Goal: Use online tool/utility: Utilize a website feature to perform a specific function

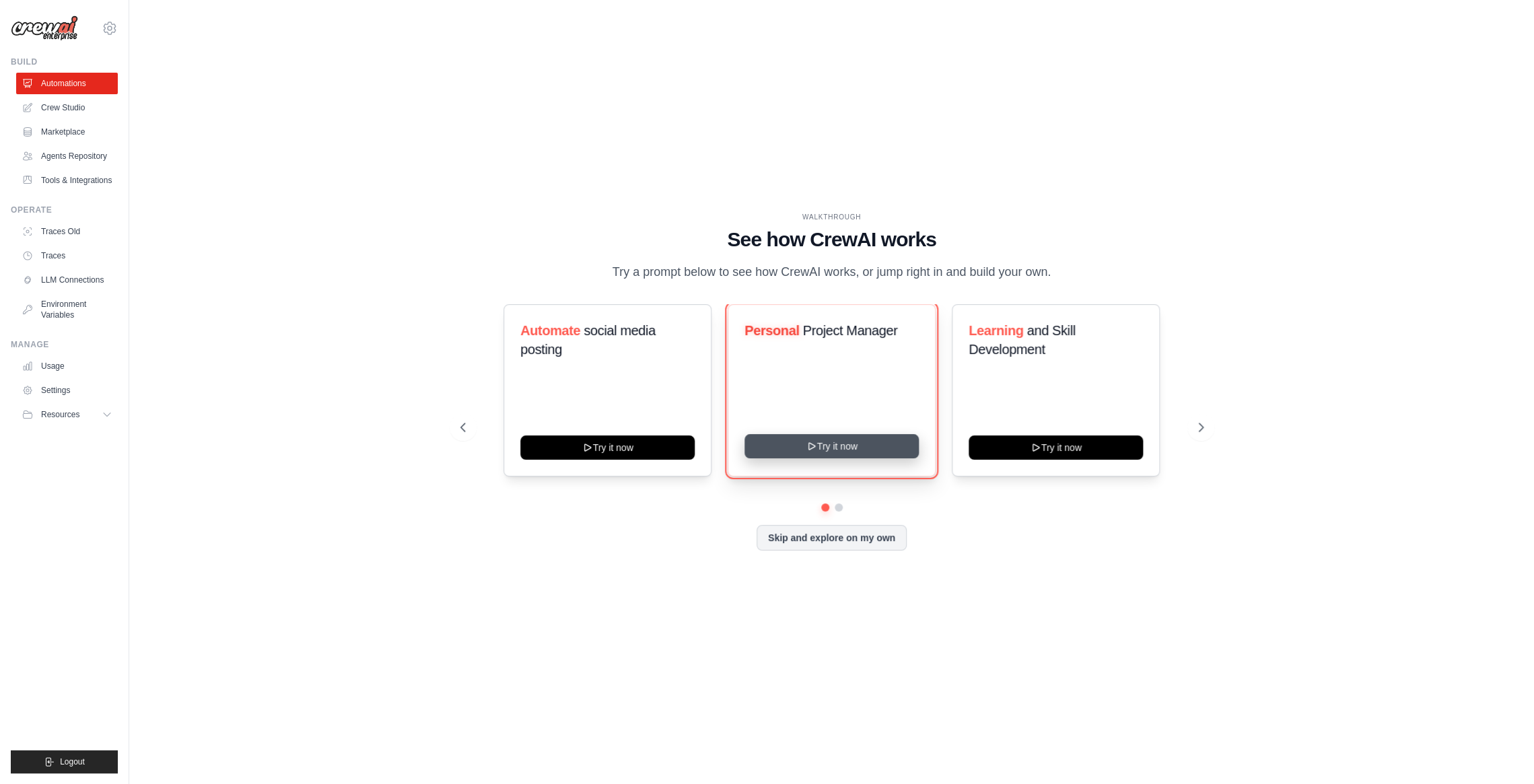
click at [900, 458] on button "Try it now" at bounding box center [831, 445] width 174 height 24
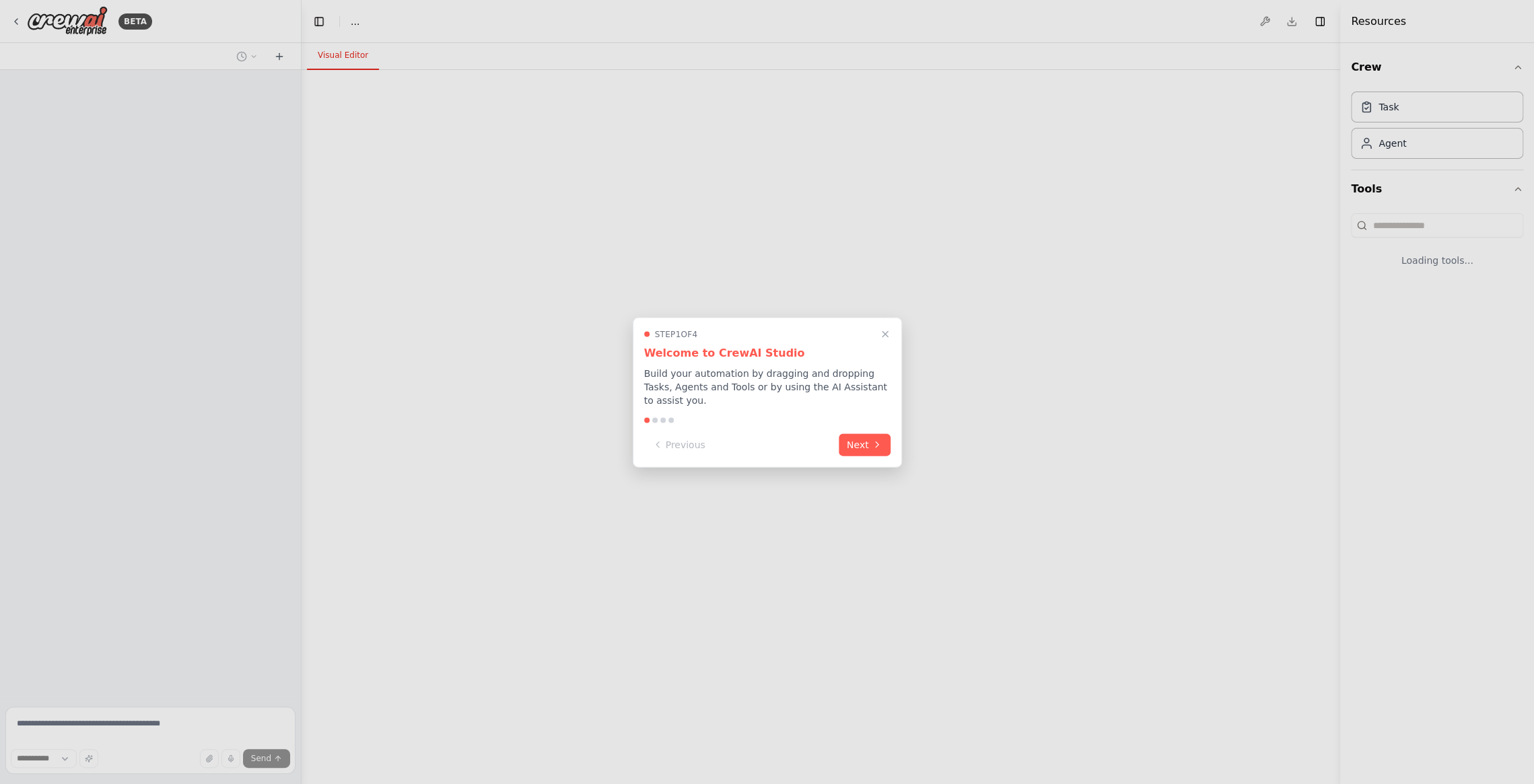
select select "****"
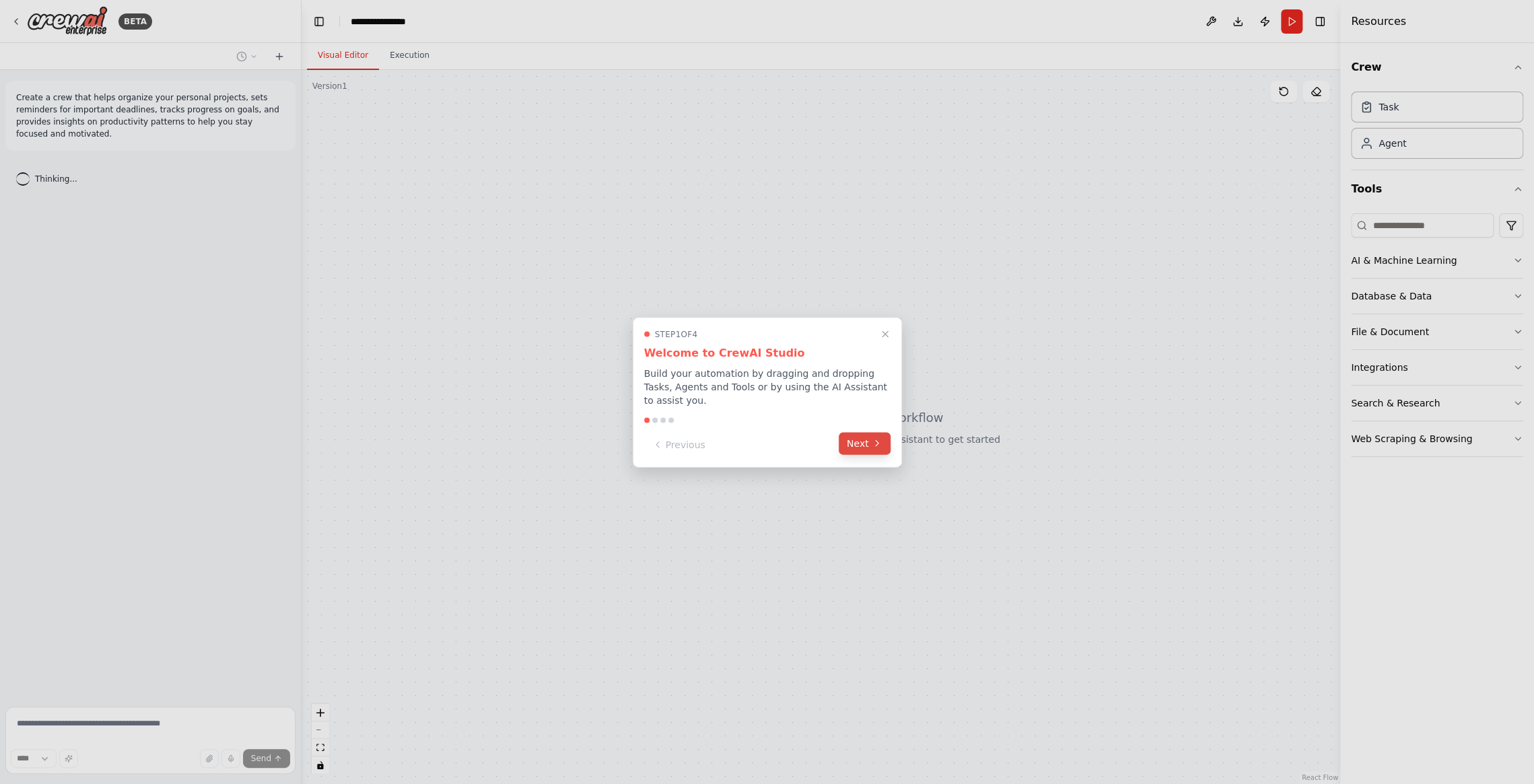
click at [865, 450] on button "Next" at bounding box center [865, 443] width 52 height 23
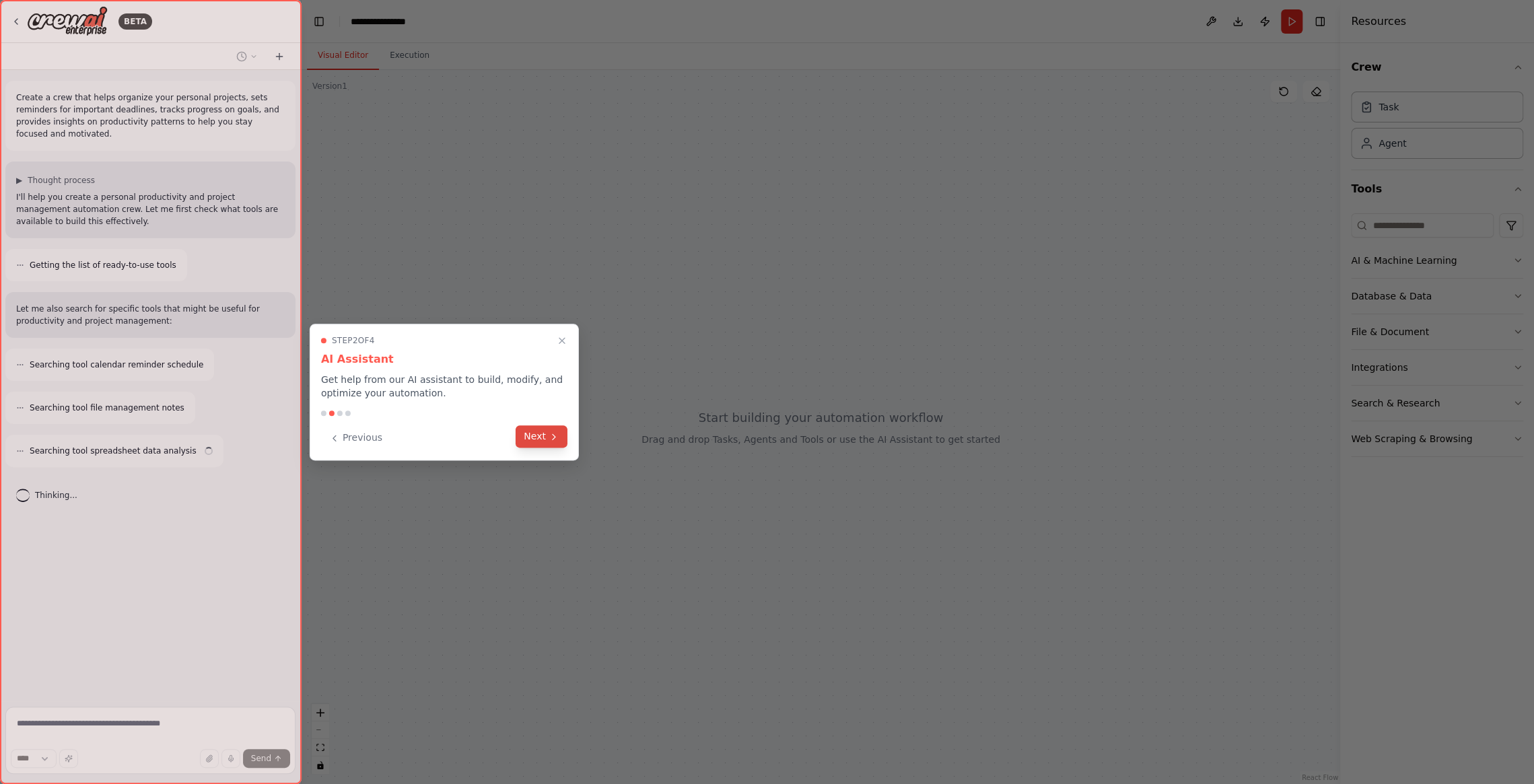
click at [540, 430] on button "Next" at bounding box center [541, 436] width 52 height 23
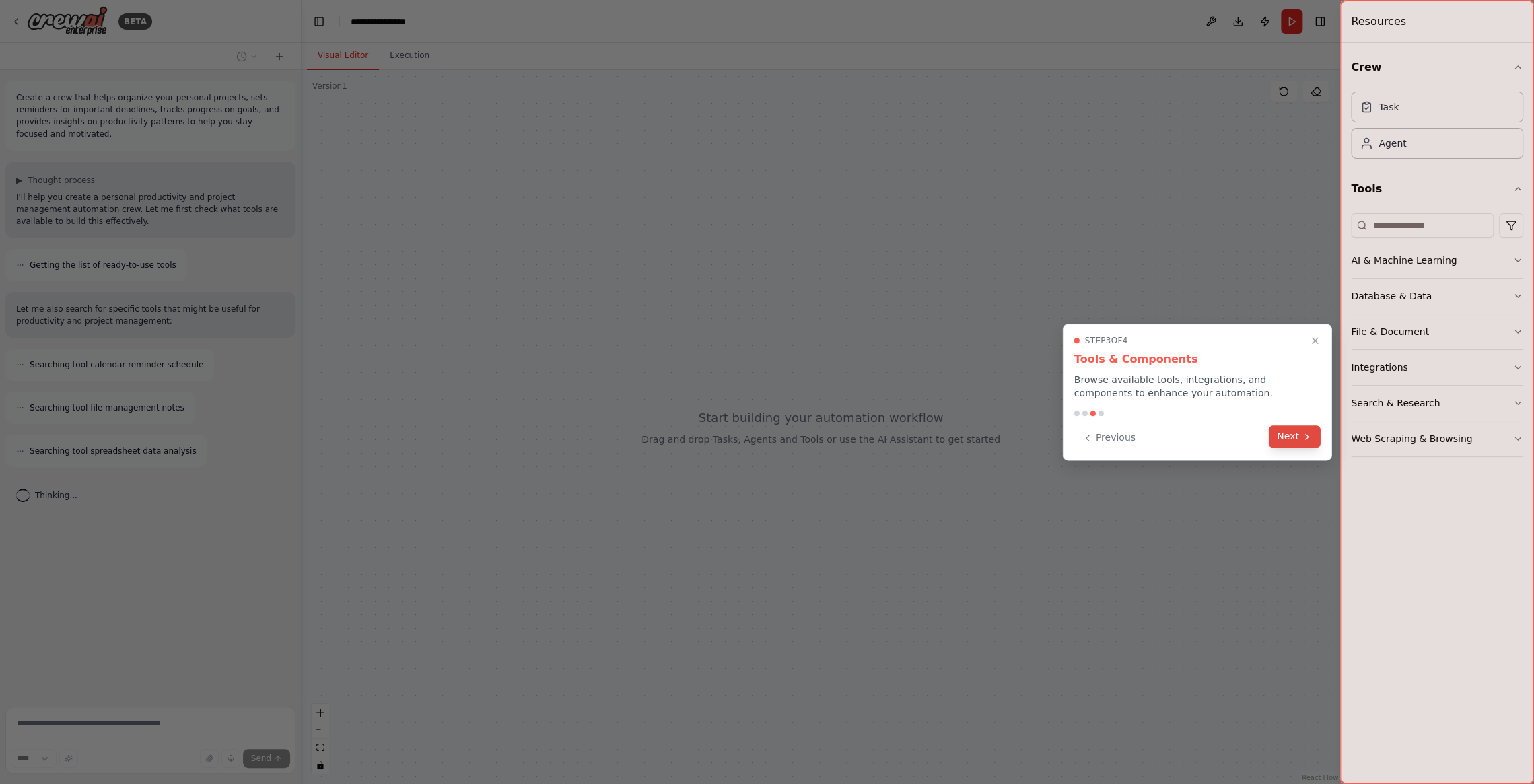
click at [1312, 443] on button "Next" at bounding box center [1295, 436] width 52 height 23
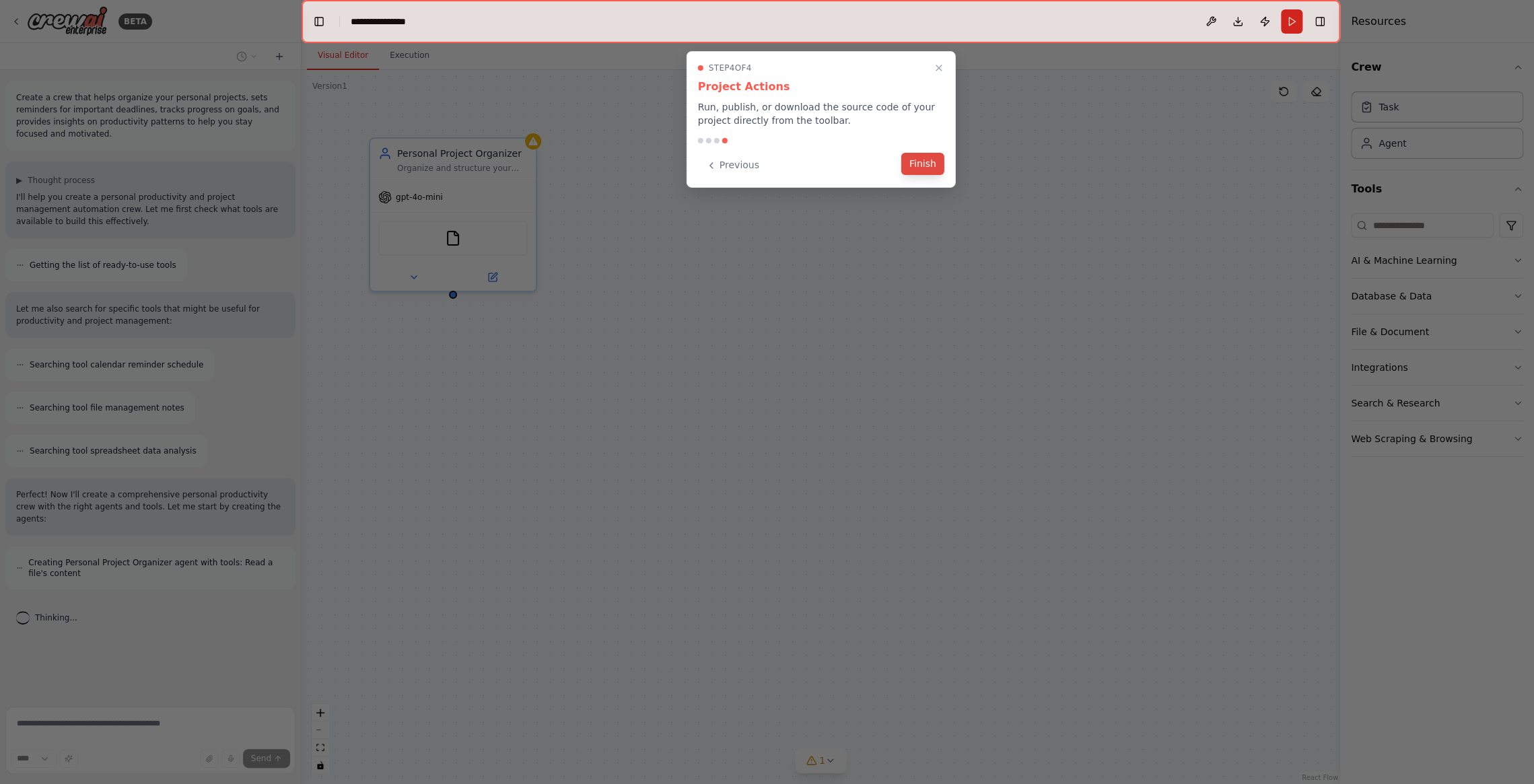
click at [921, 169] on button "Finish" at bounding box center [922, 164] width 43 height 23
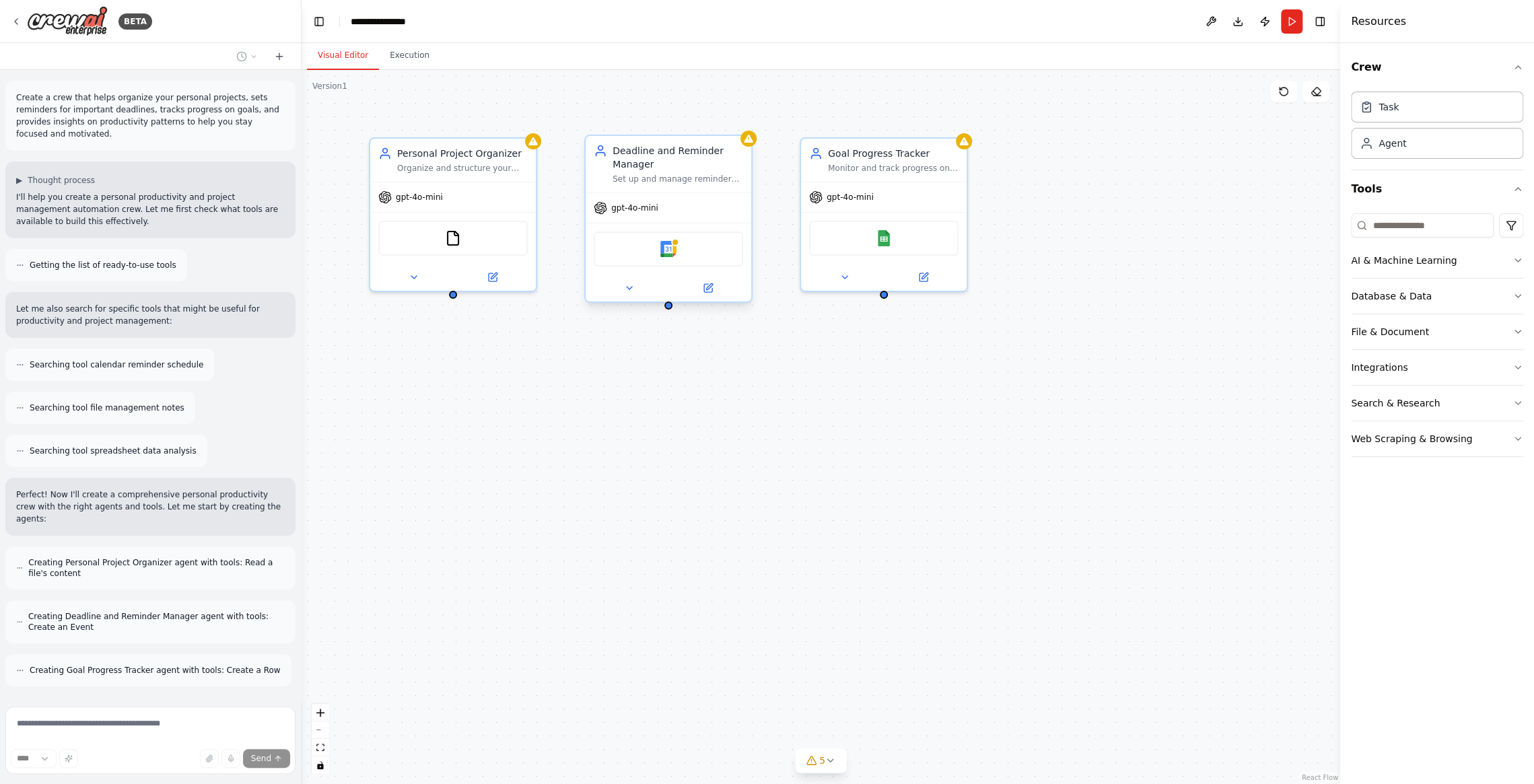
scroll to position [95, 0]
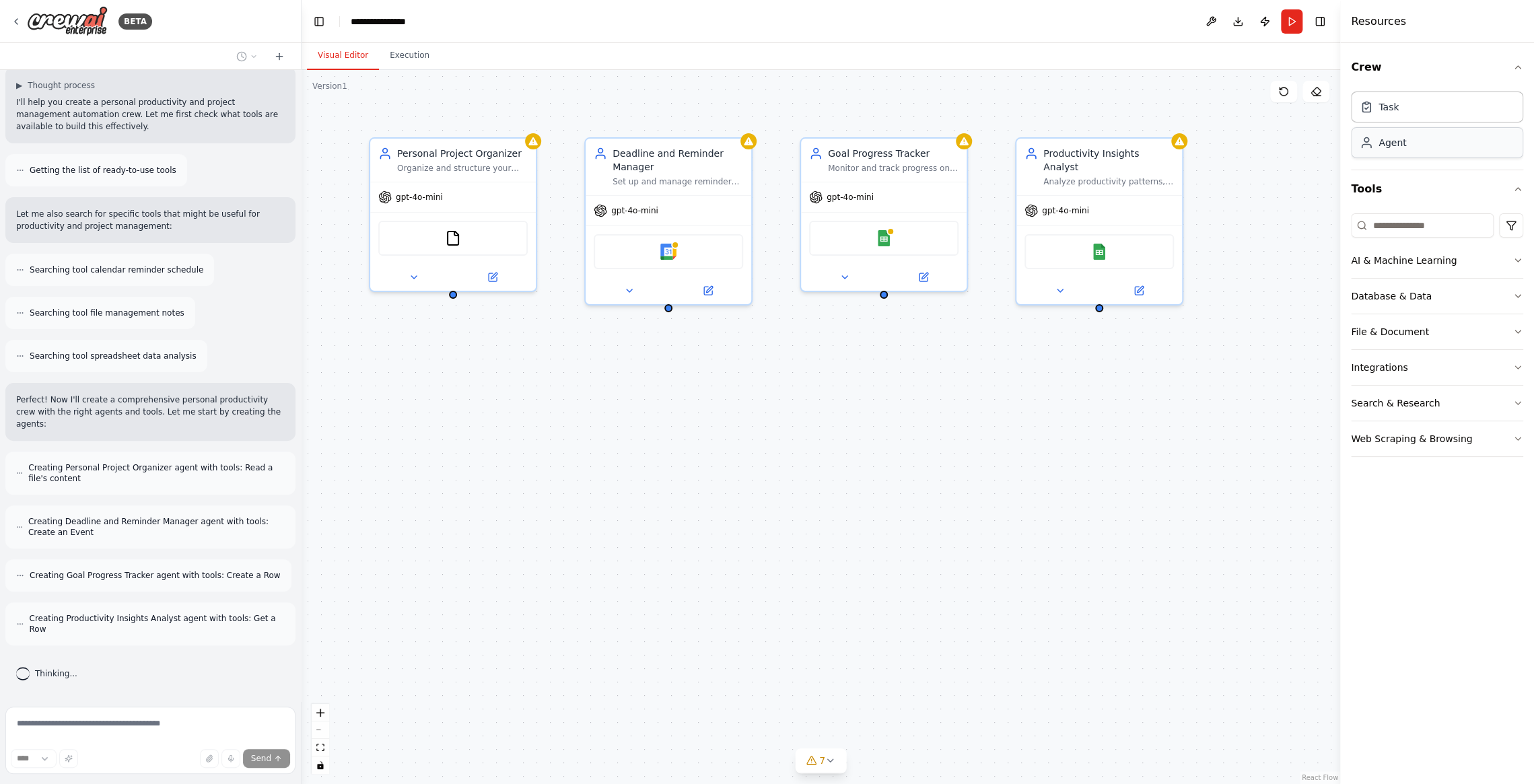
drag, startPoint x: 1391, startPoint y: 158, endPoint x: 1393, endPoint y: 141, distance: 17.1
click at [1394, 147] on div "Agent" at bounding box center [1437, 143] width 173 height 31
click at [1392, 142] on div "Agent" at bounding box center [1392, 142] width 27 height 13
click at [1398, 101] on div "Task" at bounding box center [1437, 106] width 173 height 31
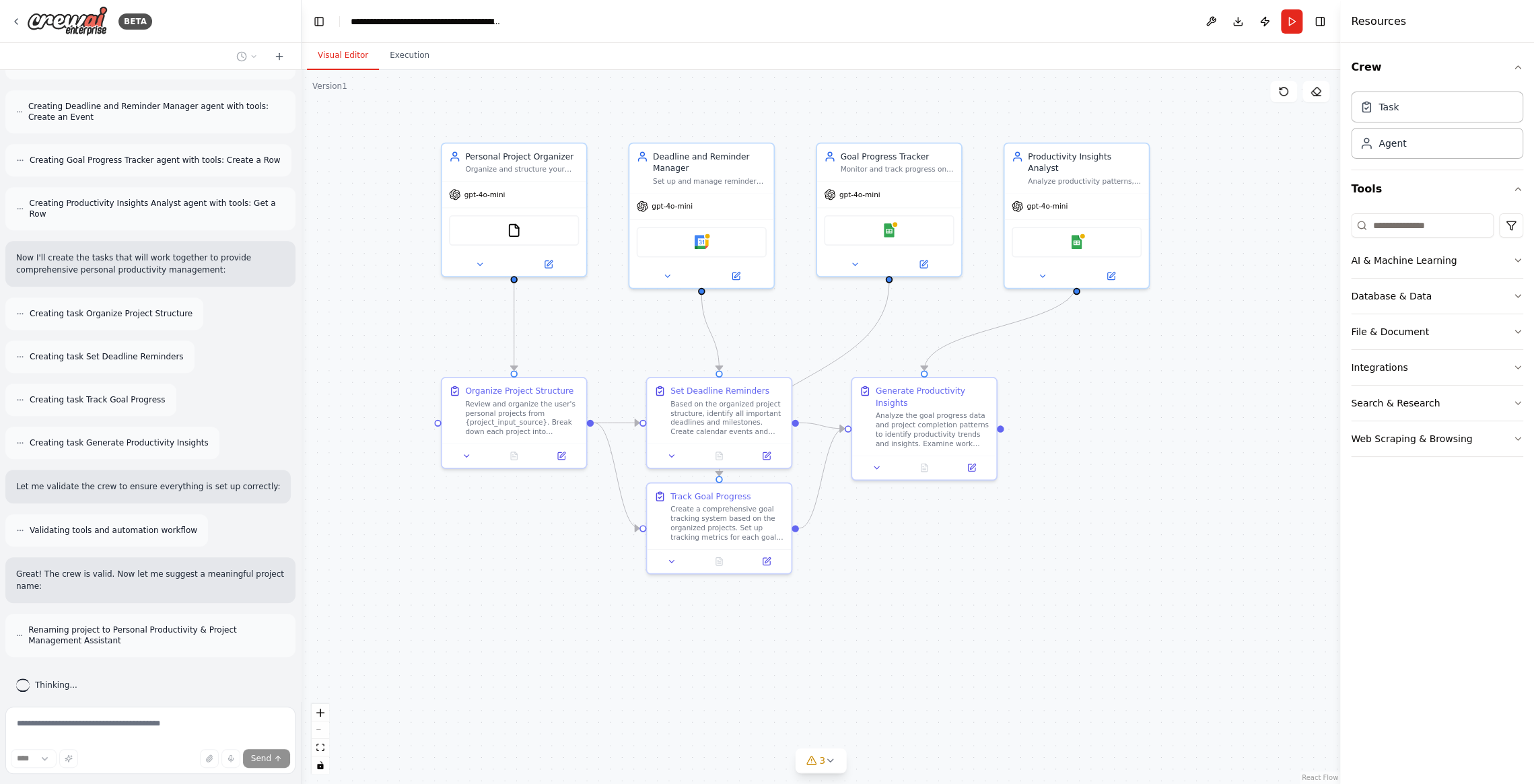
scroll to position [521, 0]
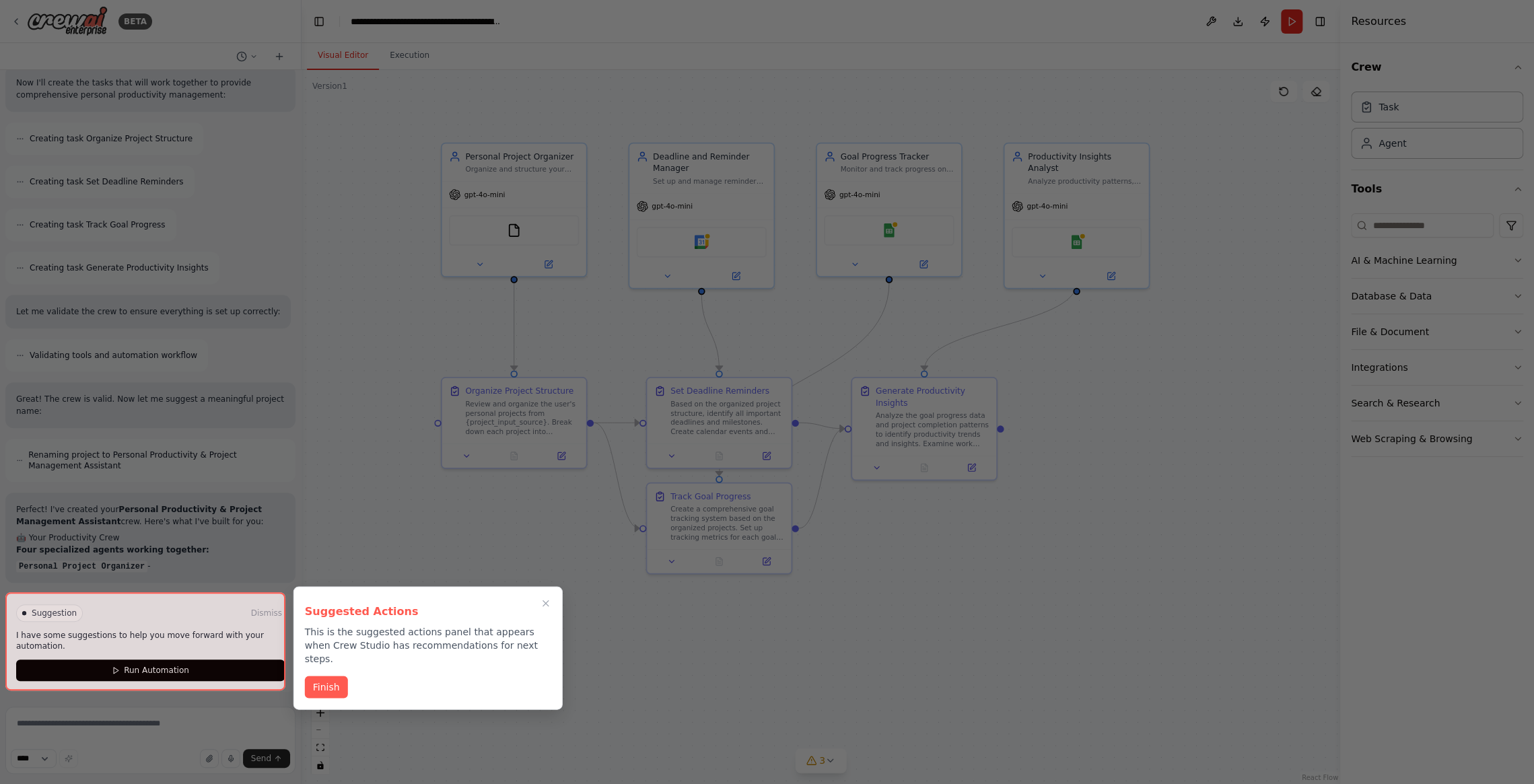
click at [1461, 75] on div at bounding box center [767, 392] width 1534 height 784
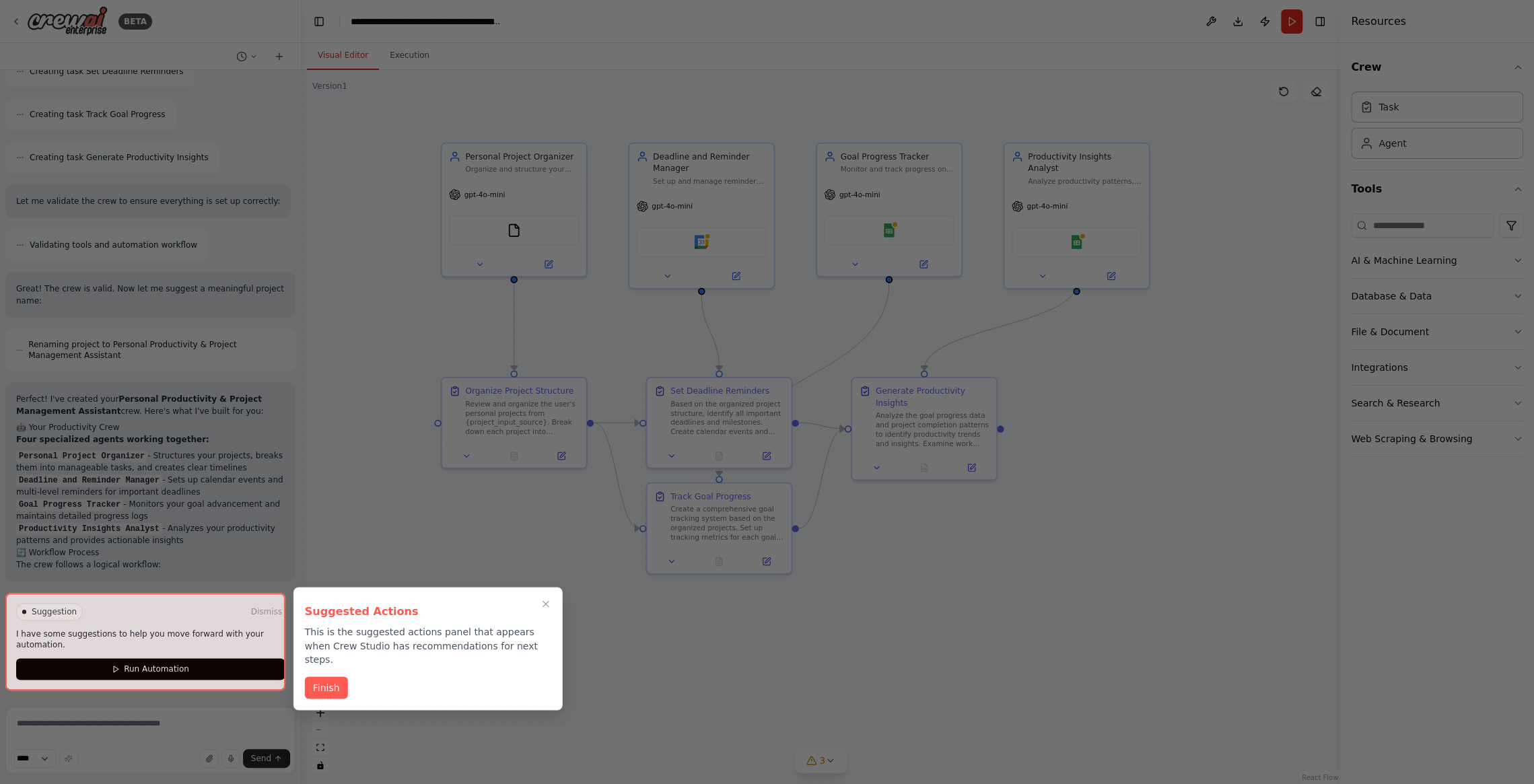
click at [1157, 360] on div at bounding box center [767, 392] width 1534 height 784
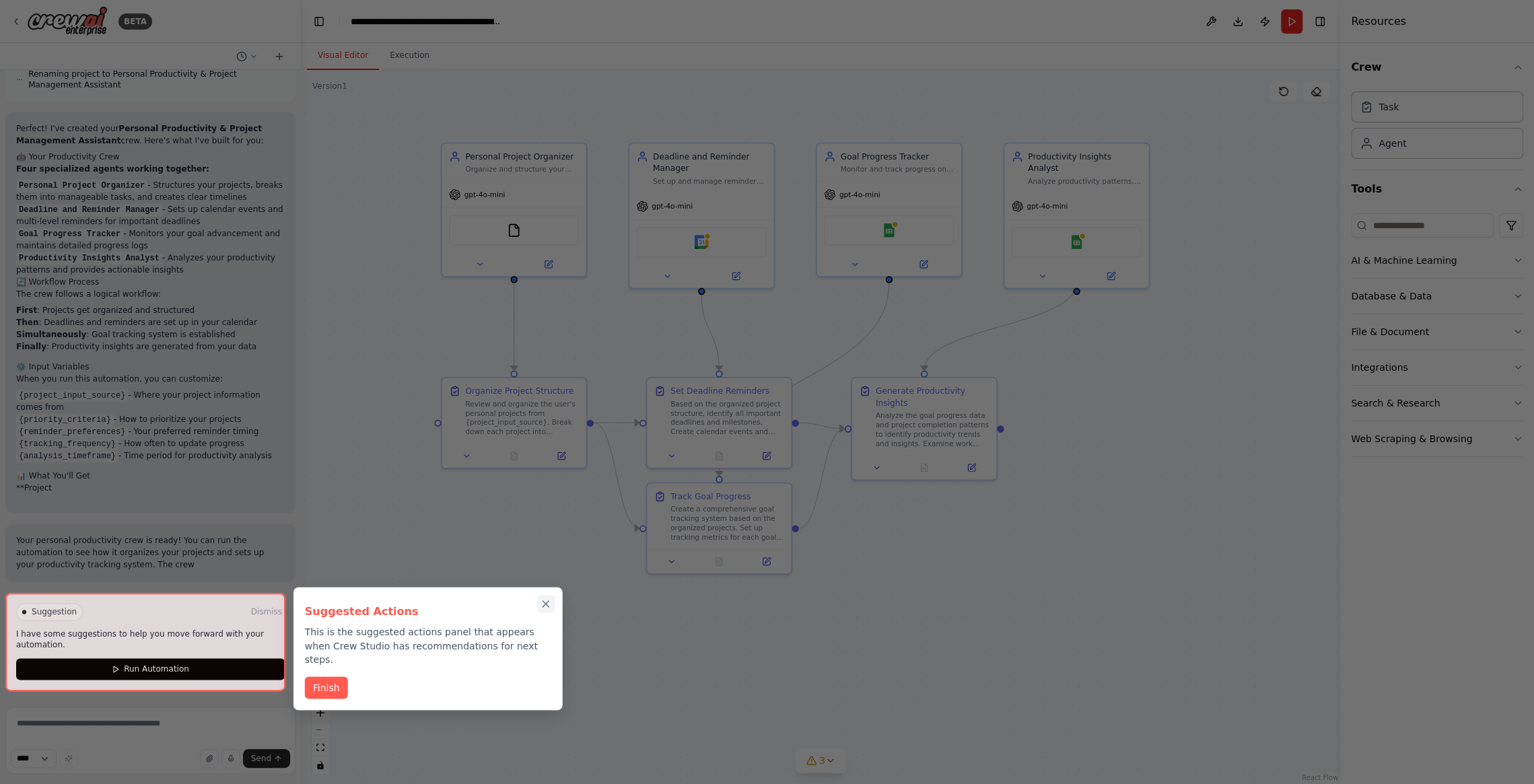
click at [544, 608] on icon "Close walkthrough" at bounding box center [546, 605] width 12 height 12
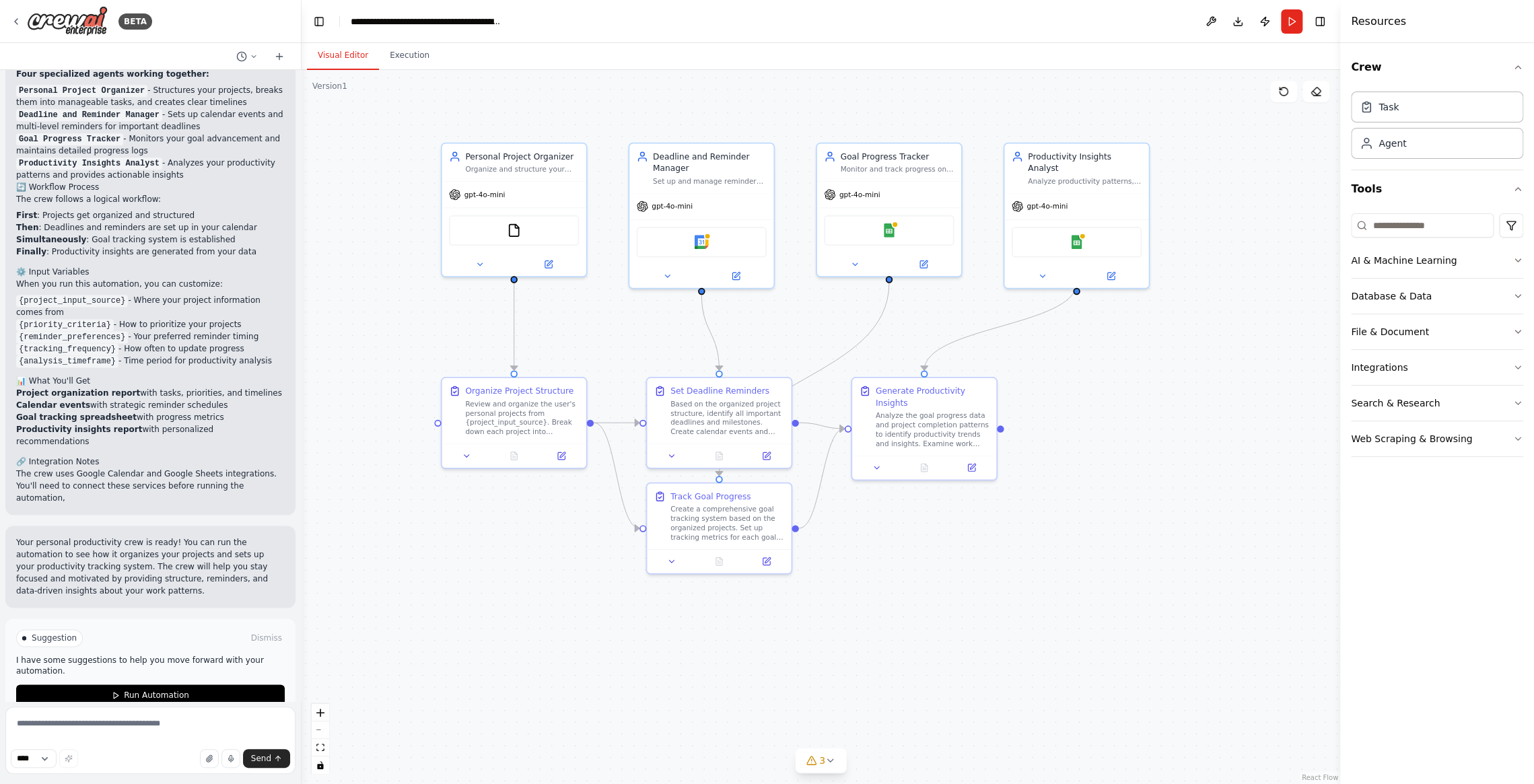
scroll to position [1173, 0]
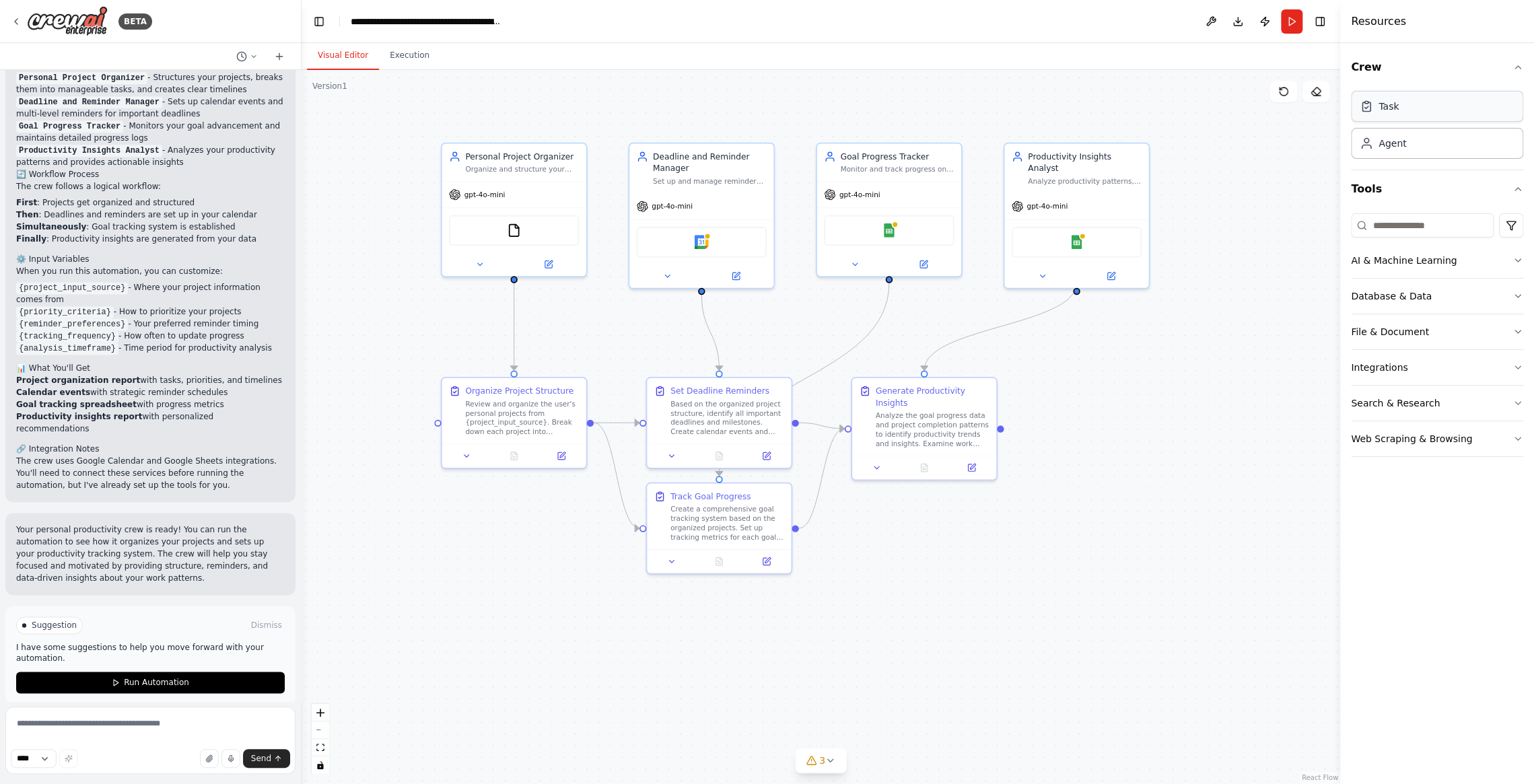
click at [1476, 126] on div "Task Agent" at bounding box center [1437, 122] width 173 height 72
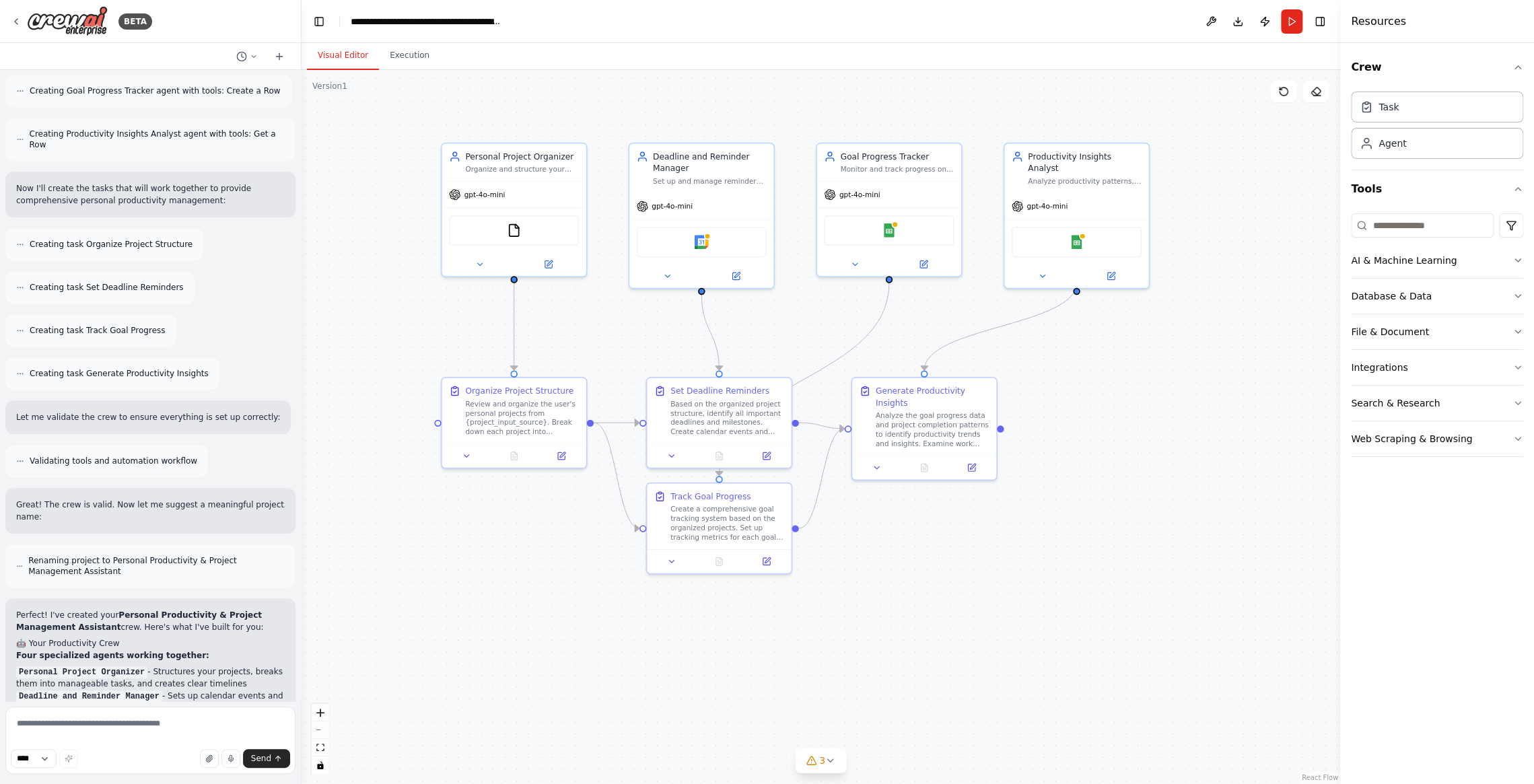
scroll to position [568, 0]
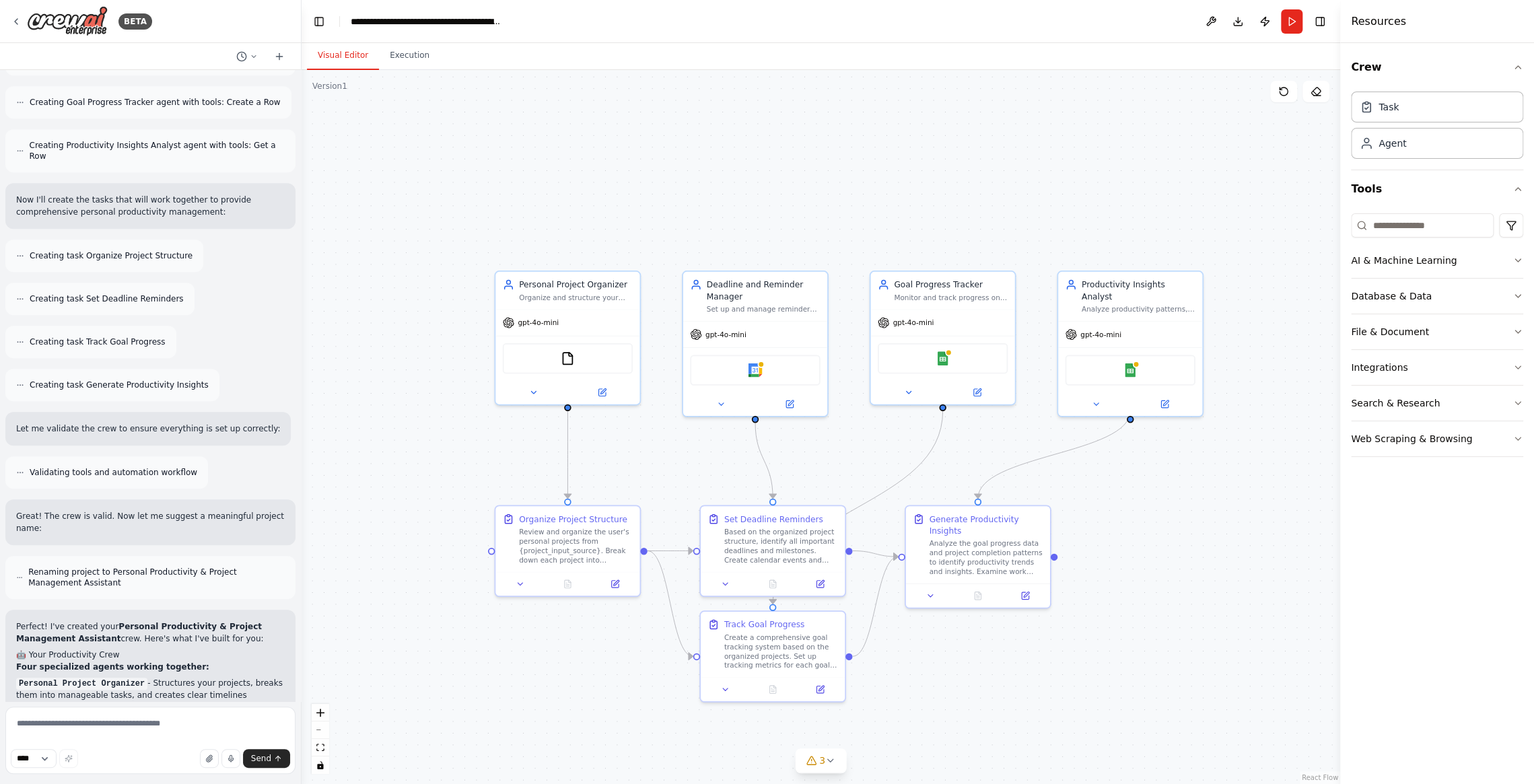
click at [1430, 5] on div "Resources" at bounding box center [1437, 21] width 194 height 43
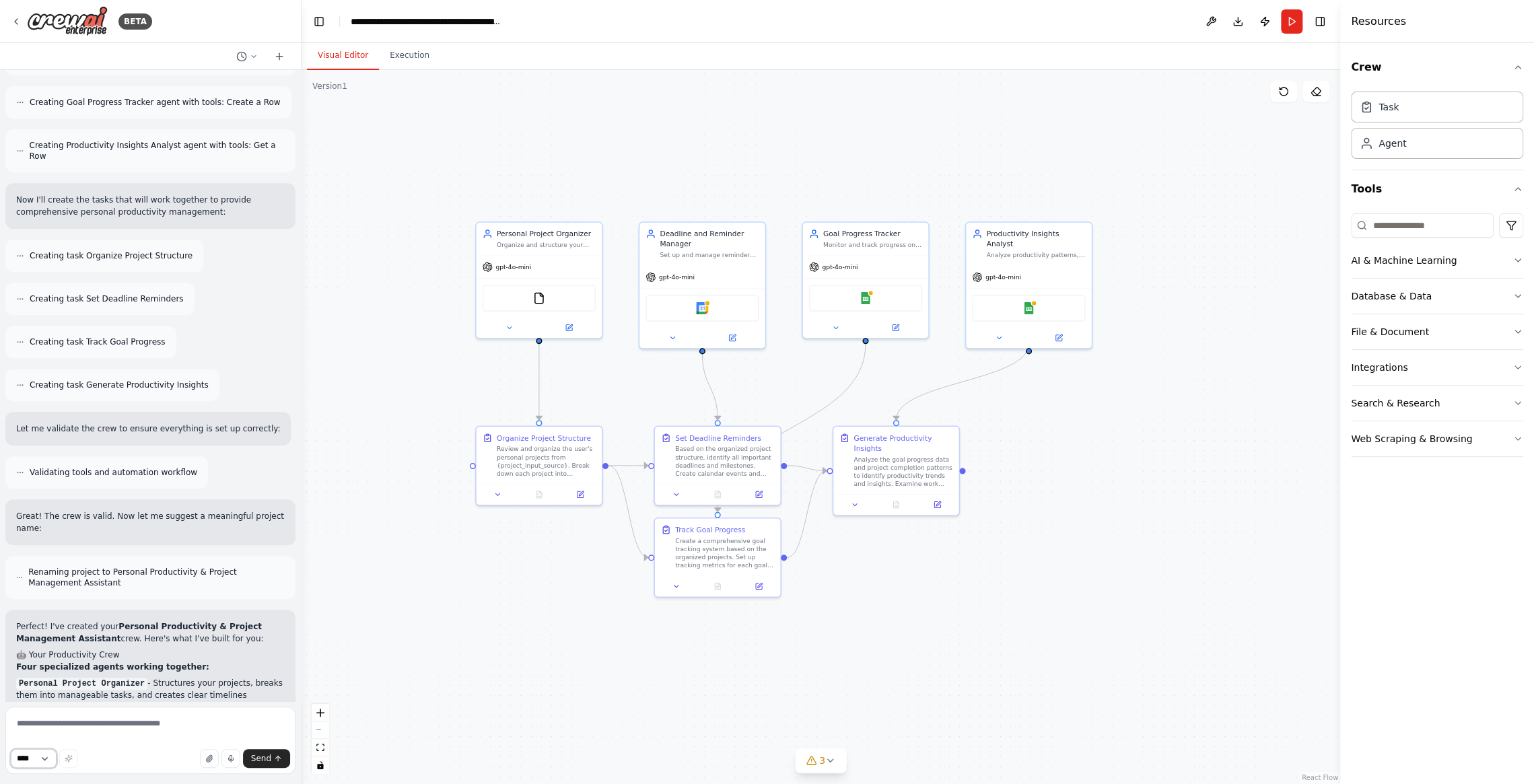
click at [42, 757] on select "****" at bounding box center [33, 758] width 46 height 19
drag, startPoint x: 504, startPoint y: 693, endPoint x: 490, endPoint y: 709, distance: 21.3
click at [504, 693] on div ".deletable-edge-delete-btn { width: 20px; height: 20px; border: 0px solid #ffff…" at bounding box center [821, 427] width 1039 height 713
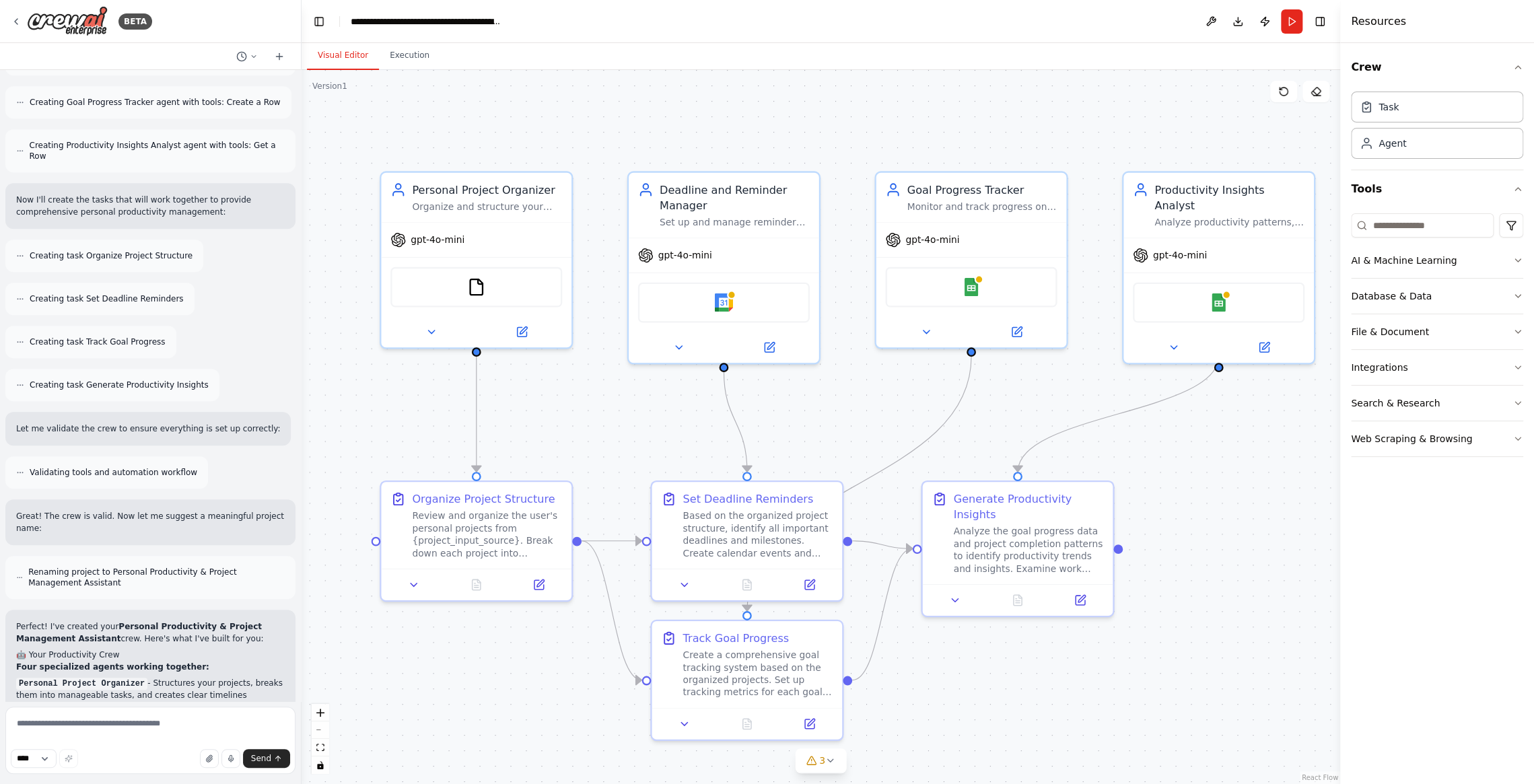
drag, startPoint x: 990, startPoint y: 458, endPoint x: 1214, endPoint y: 510, distance: 230.0
click at [1215, 511] on div ".deletable-edge-delete-btn { width: 20px; height: 20px; border: 0px solid #ffff…" at bounding box center [821, 427] width 1039 height 713
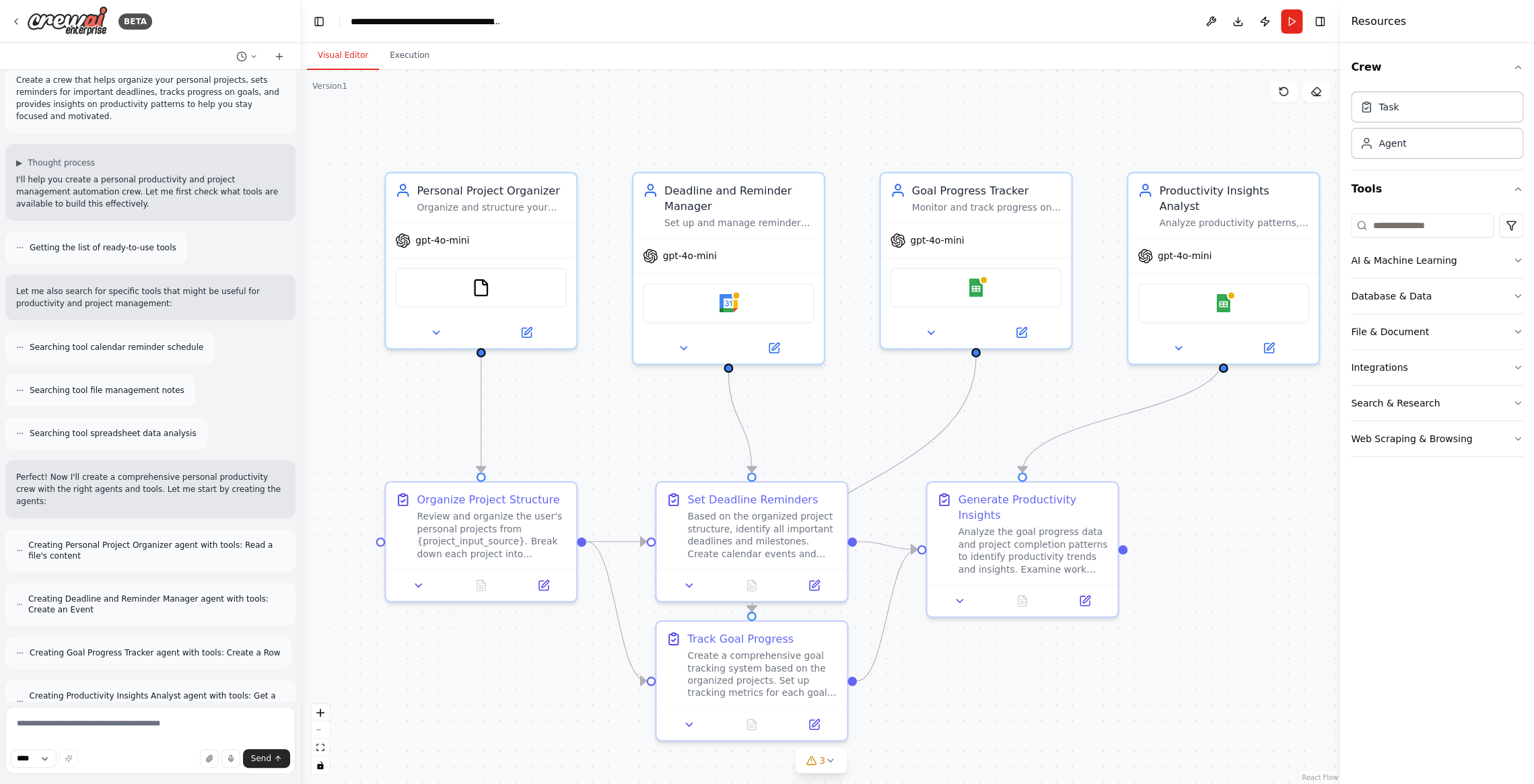
scroll to position [0, 0]
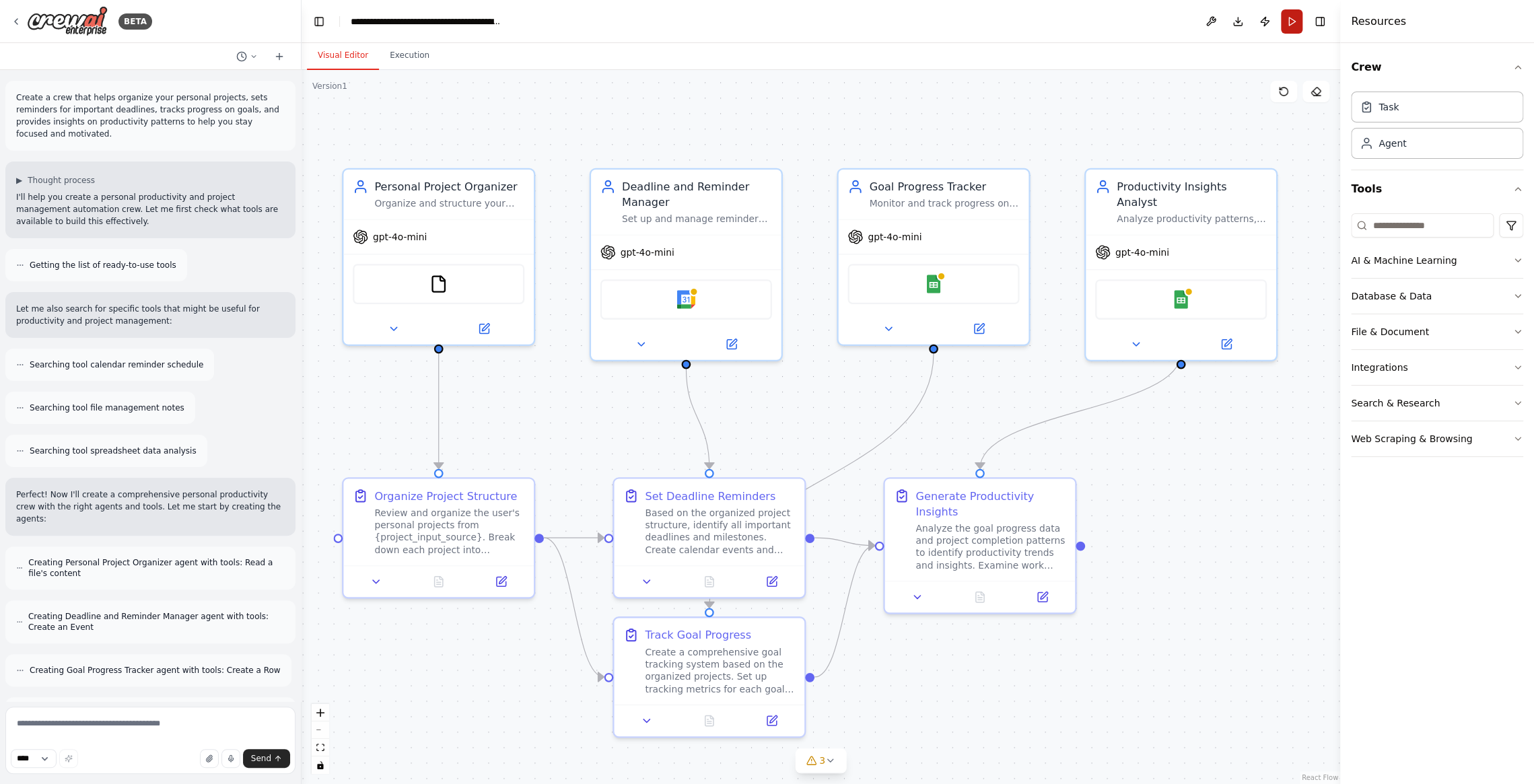
click at [1285, 21] on button "Run" at bounding box center [1291, 21] width 22 height 24
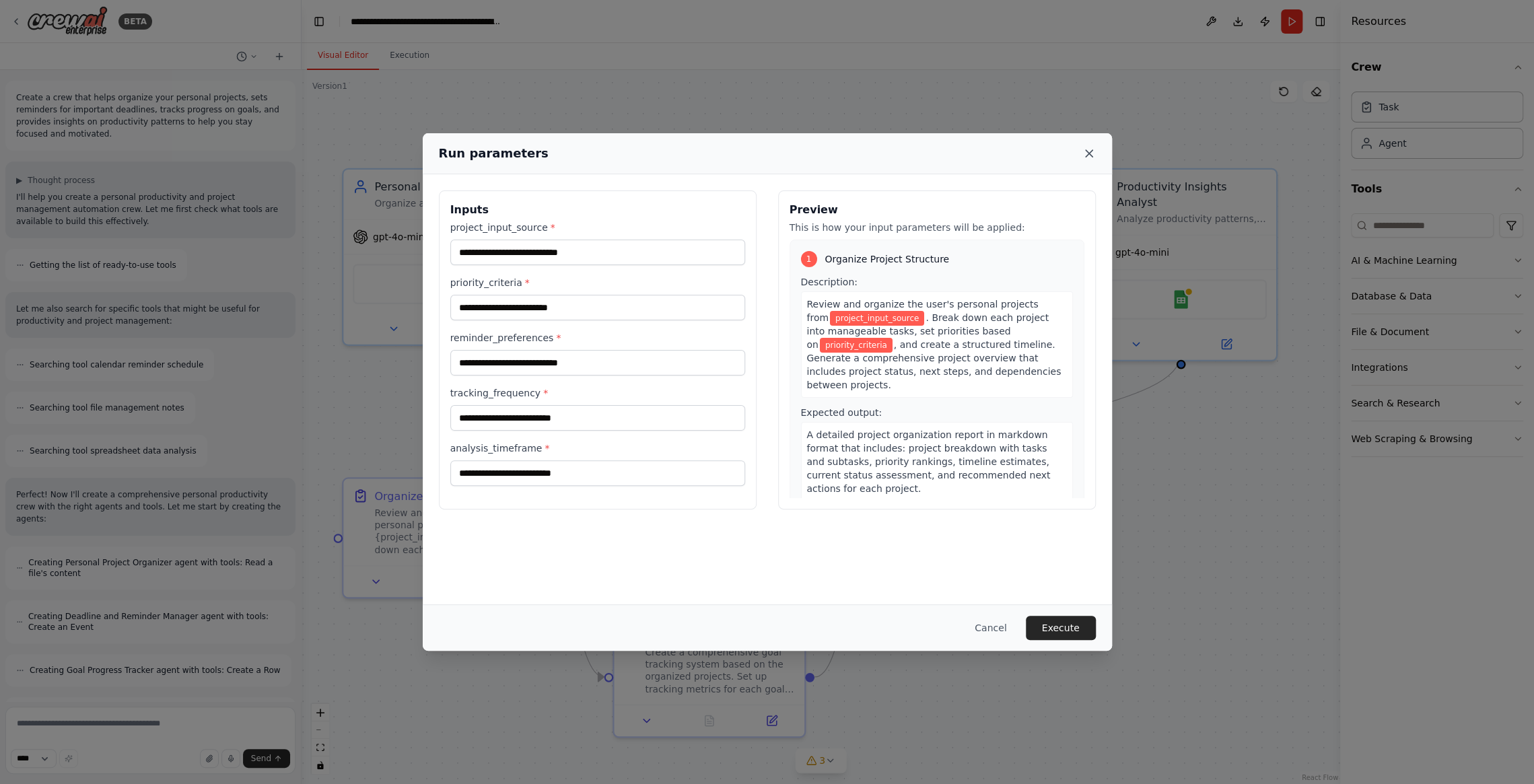
click at [1088, 153] on icon at bounding box center [1088, 153] width 7 height 7
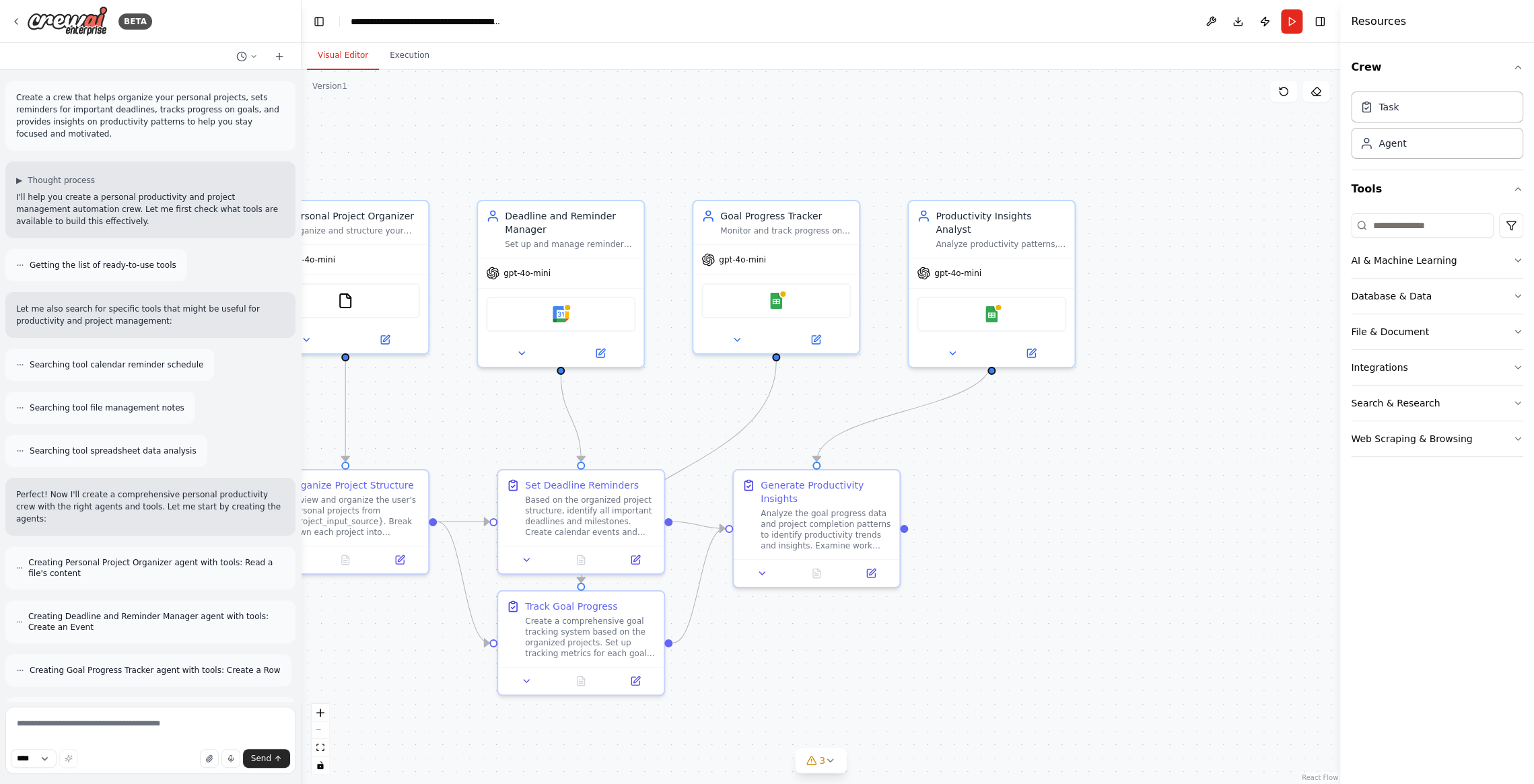
click at [1388, 26] on h4 "Resources" at bounding box center [1378, 21] width 55 height 16
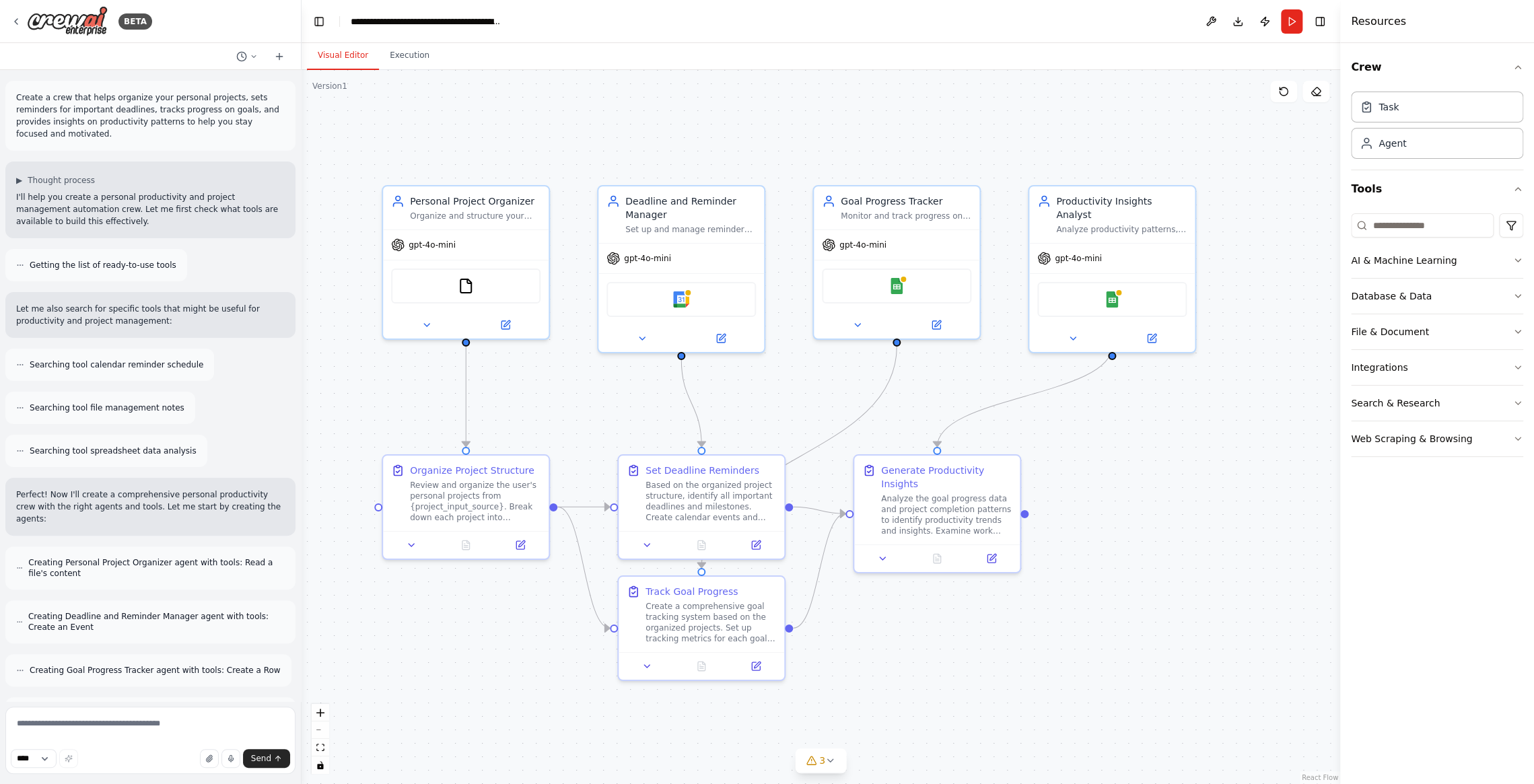
drag, startPoint x: 676, startPoint y: 162, endPoint x: 742, endPoint y: 157, distance: 66.2
click at [742, 157] on div ".deletable-edge-delete-btn { width: 20px; height: 20px; border: 0px solid #ffff…" at bounding box center [821, 427] width 1039 height 713
